Goal: Use online tool/utility: Utilize a website feature to perform a specific function

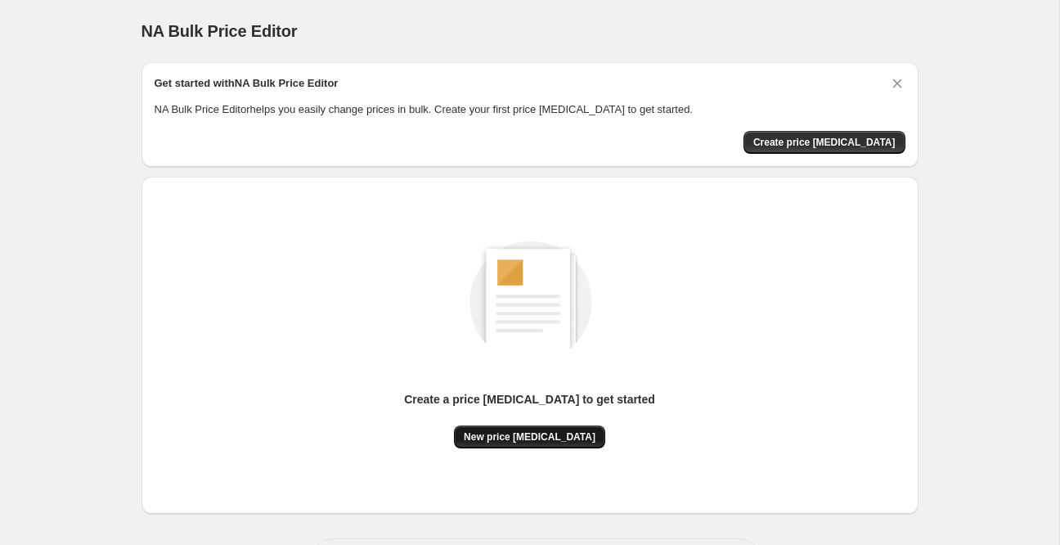
click at [565, 428] on button "New price [MEDICAL_DATA]" at bounding box center [529, 436] width 151 height 23
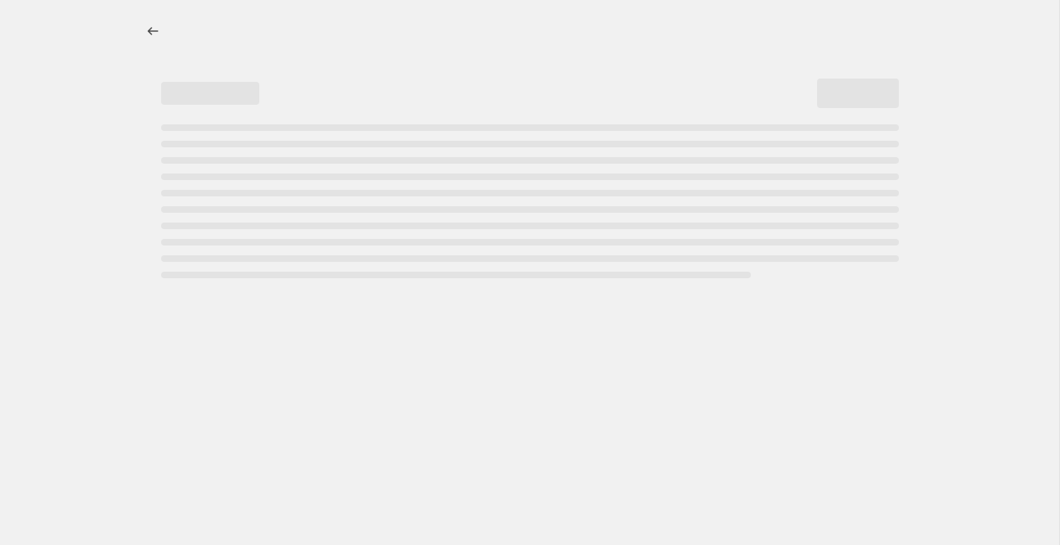
select select "percentage"
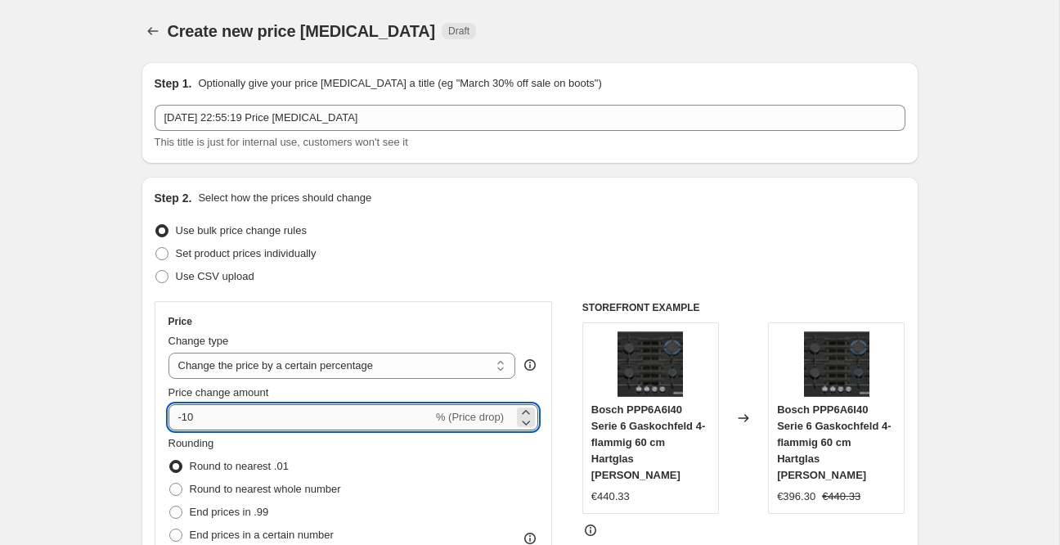
click at [236, 413] on input "-10" at bounding box center [300, 417] width 264 height 26
type input "-1"
type input "-30"
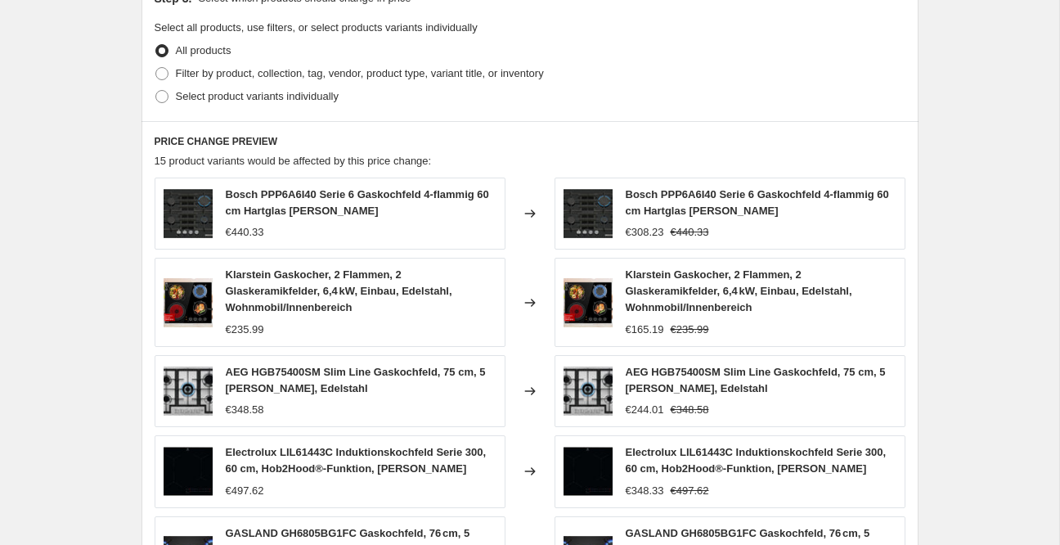
scroll to position [1131, 0]
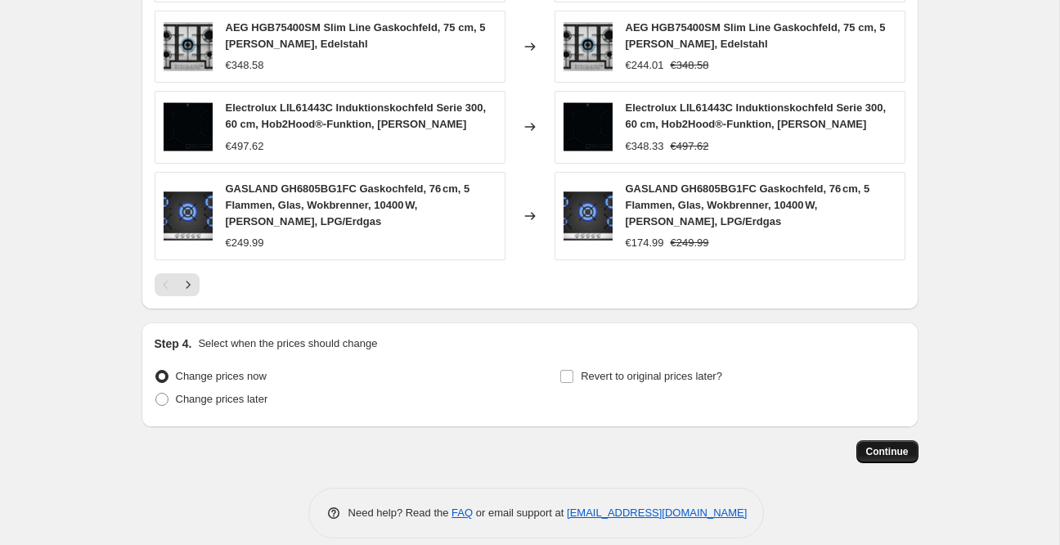
click at [885, 445] on span "Continue" at bounding box center [887, 451] width 43 height 13
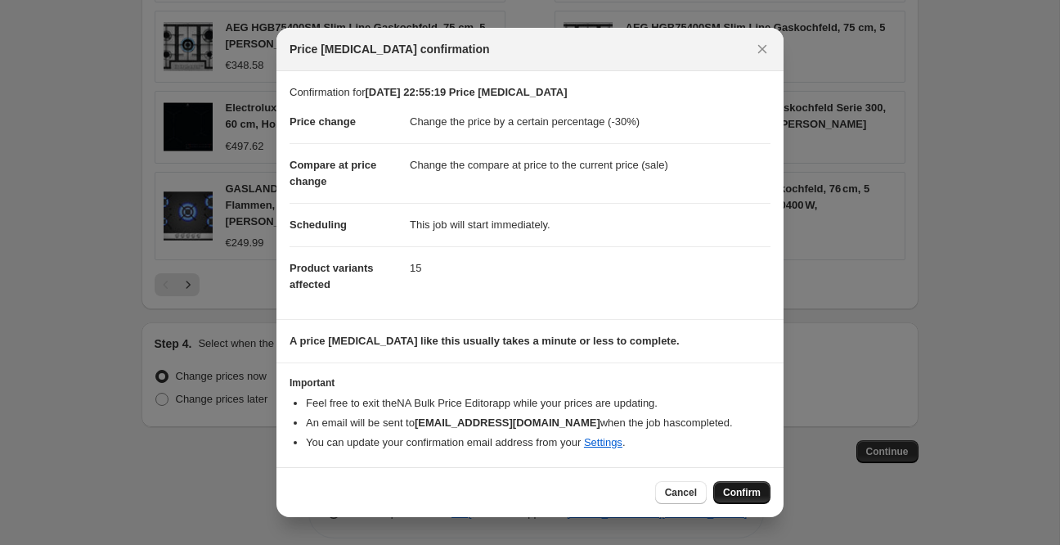
click at [728, 492] on span "Confirm" at bounding box center [742, 492] width 38 height 13
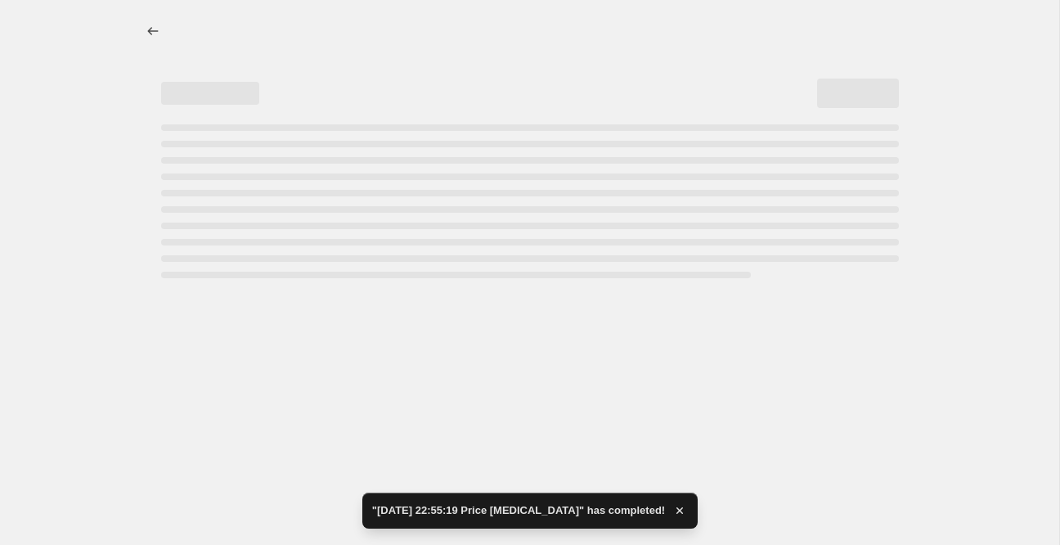
select select "percentage"
